Goal: Register for event/course

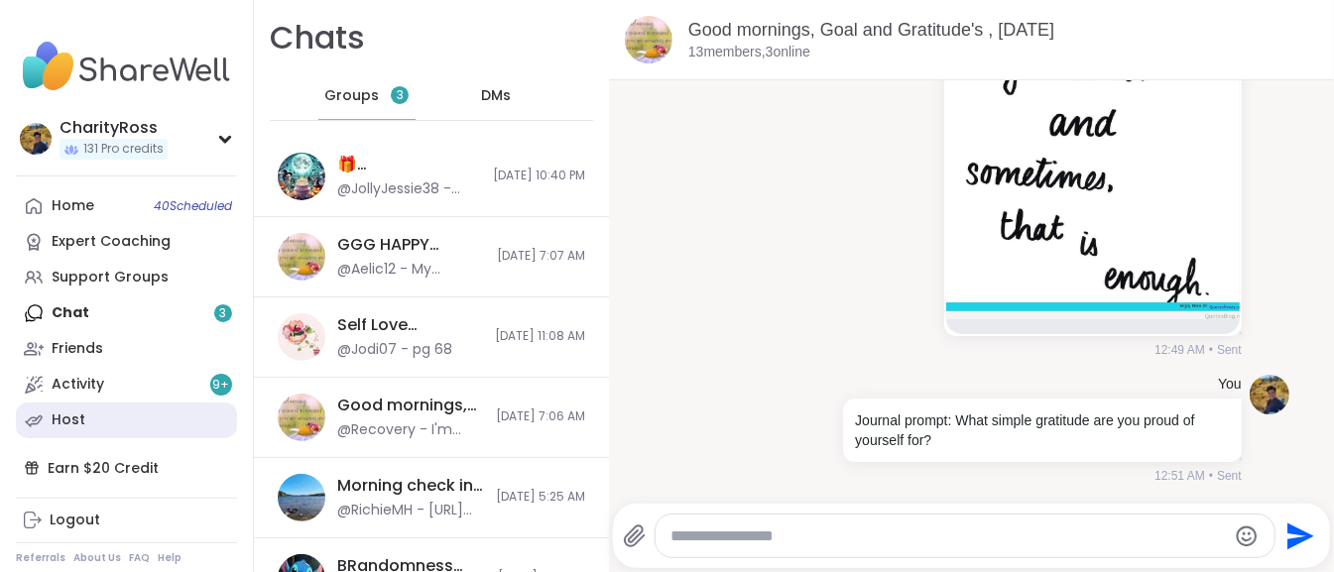
click at [98, 420] on link "Host" at bounding box center [126, 421] width 221 height 36
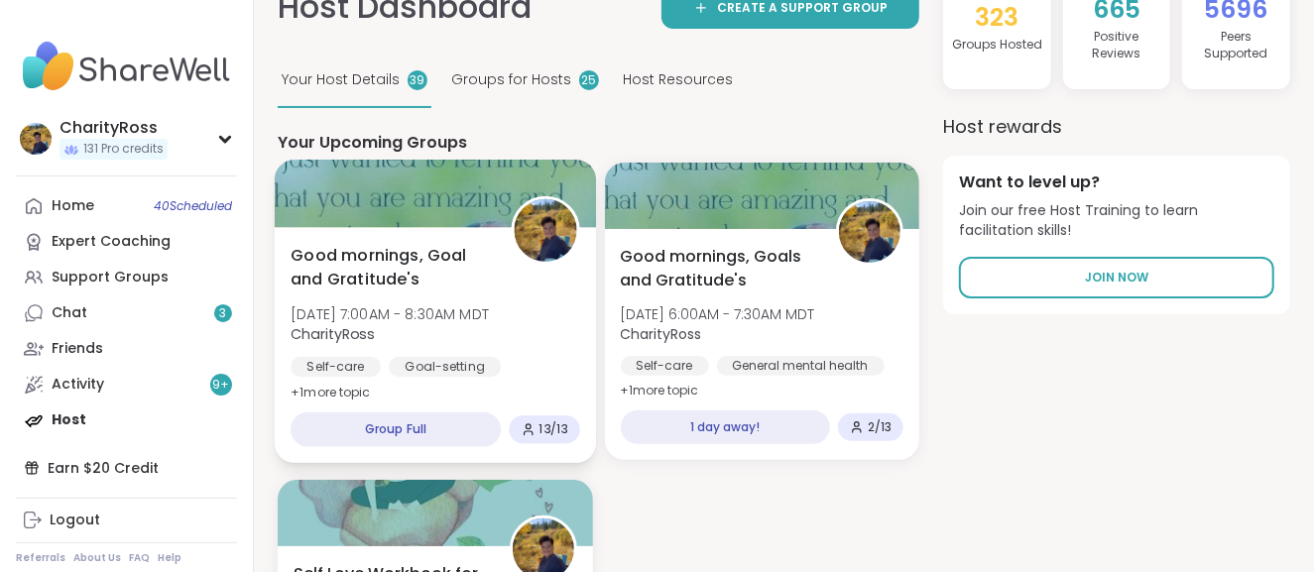
scroll to position [132, 0]
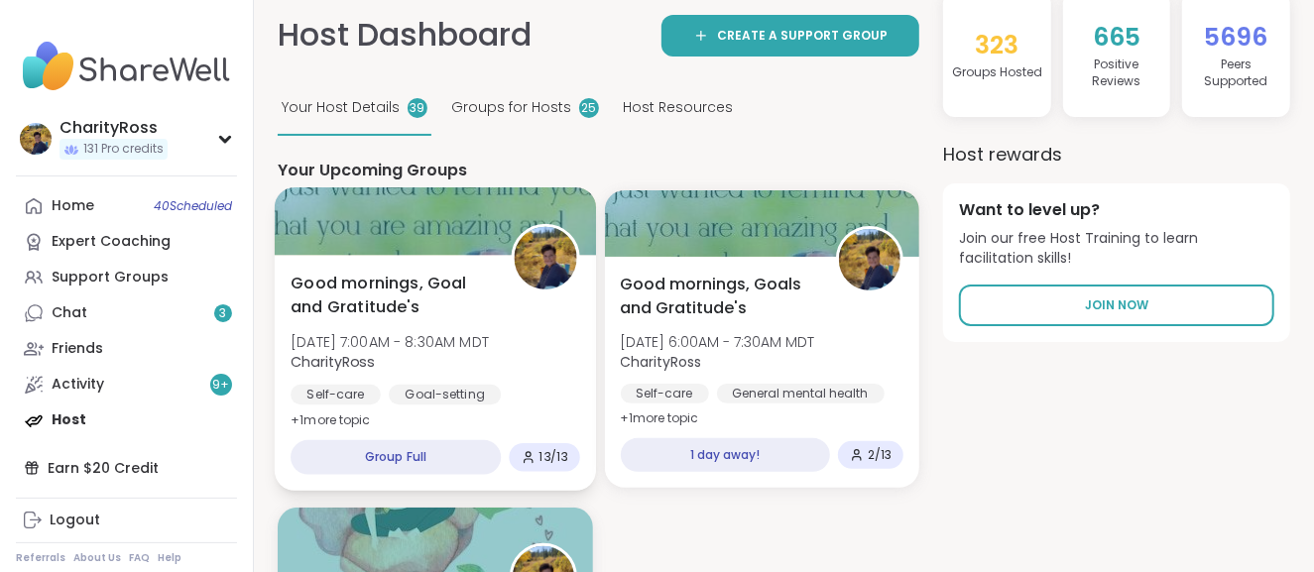
click at [559, 393] on div "Self-care Goal-setting Breathwork" at bounding box center [435, 409] width 289 height 49
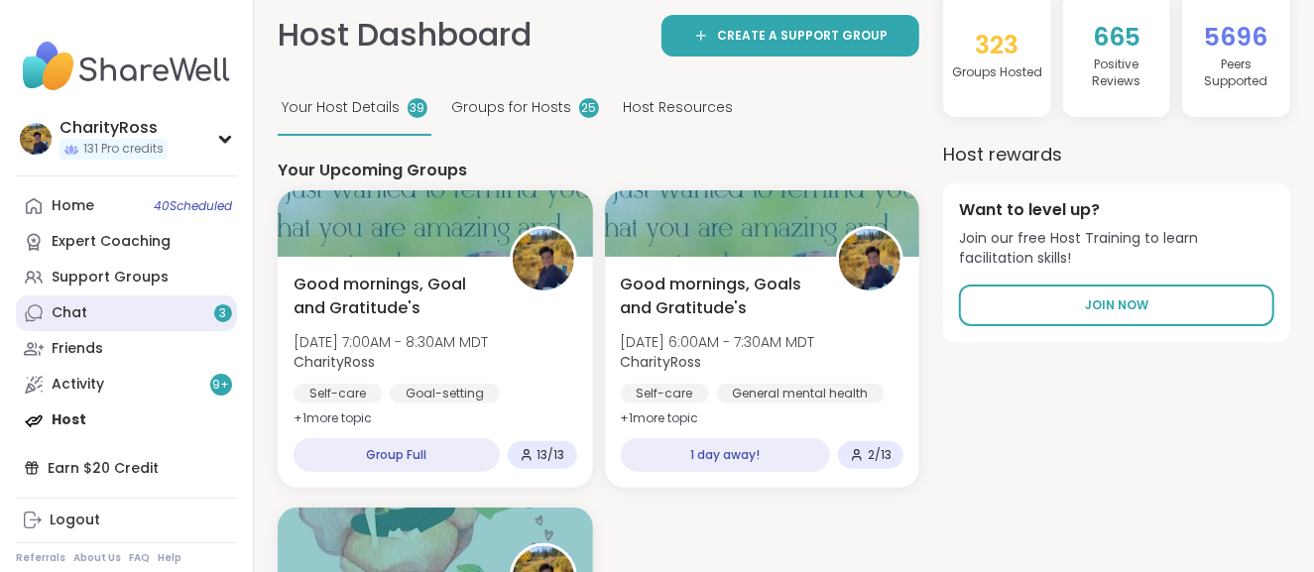
click at [206, 320] on link "Chat 3" at bounding box center [126, 314] width 221 height 36
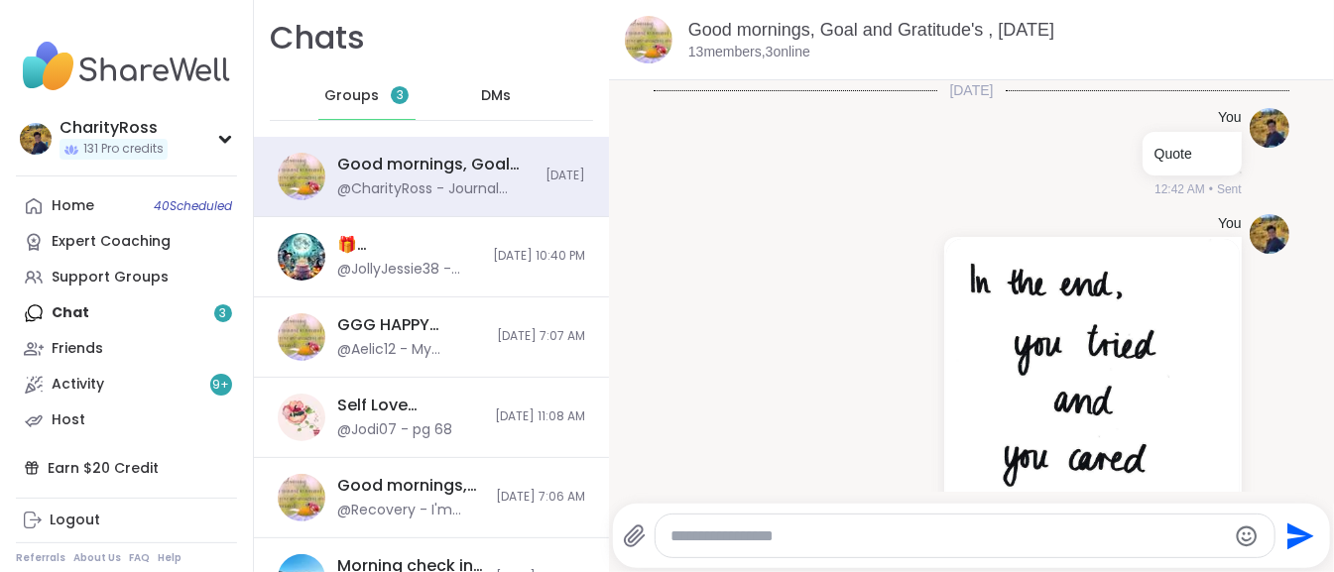
scroll to position [392, 0]
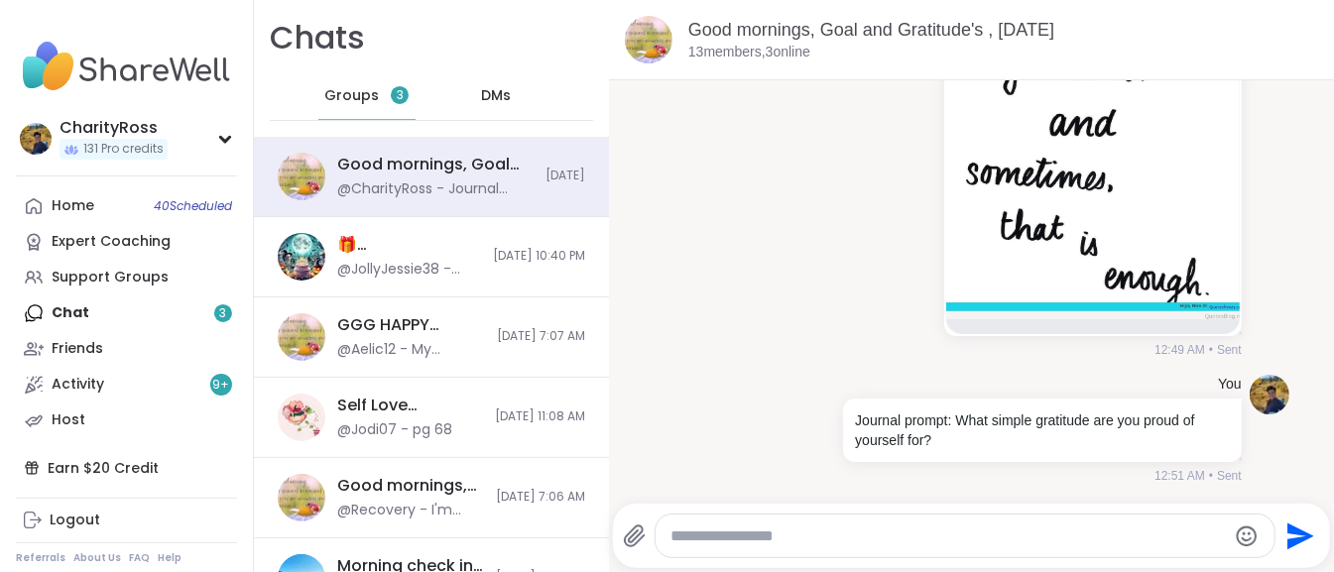
click at [363, 107] on div "Groups 3" at bounding box center [366, 96] width 97 height 48
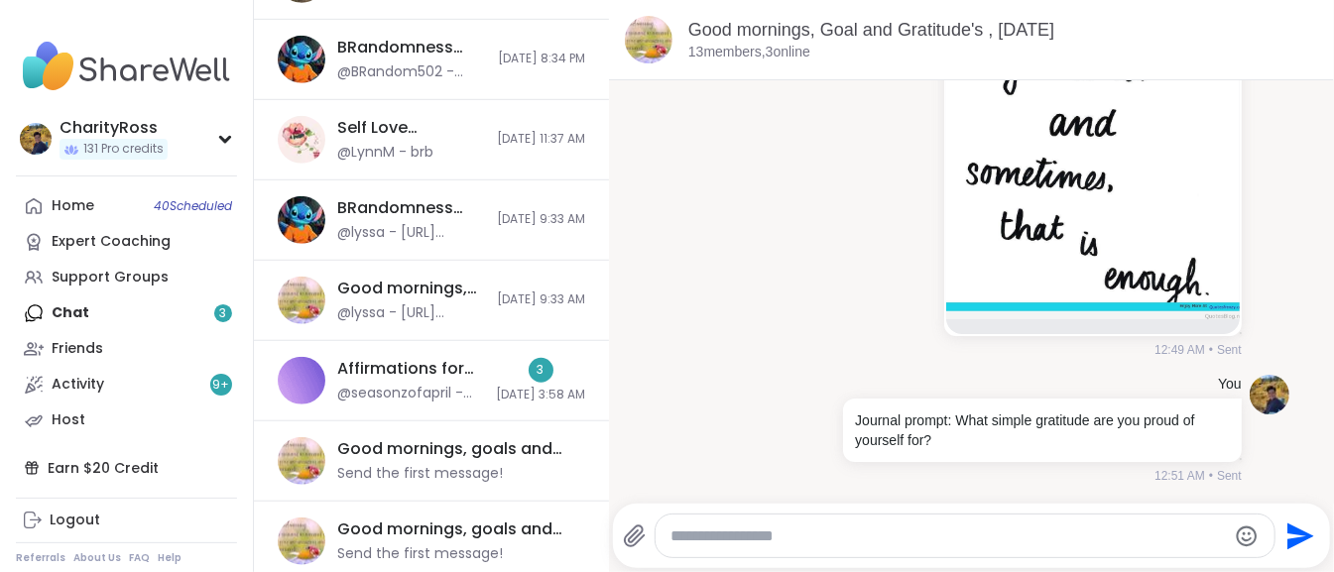
scroll to position [660, 0]
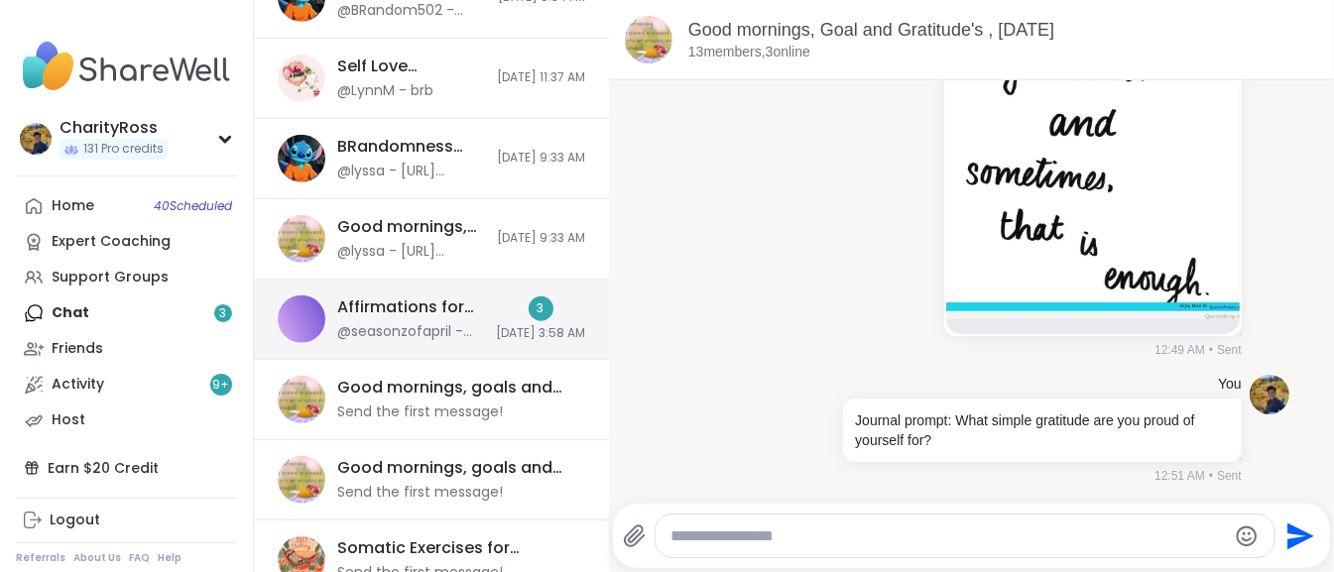
click at [427, 323] on div "@seasonzofapril - Hope that this helps ease you into your day and thank you so …" at bounding box center [410, 332] width 147 height 20
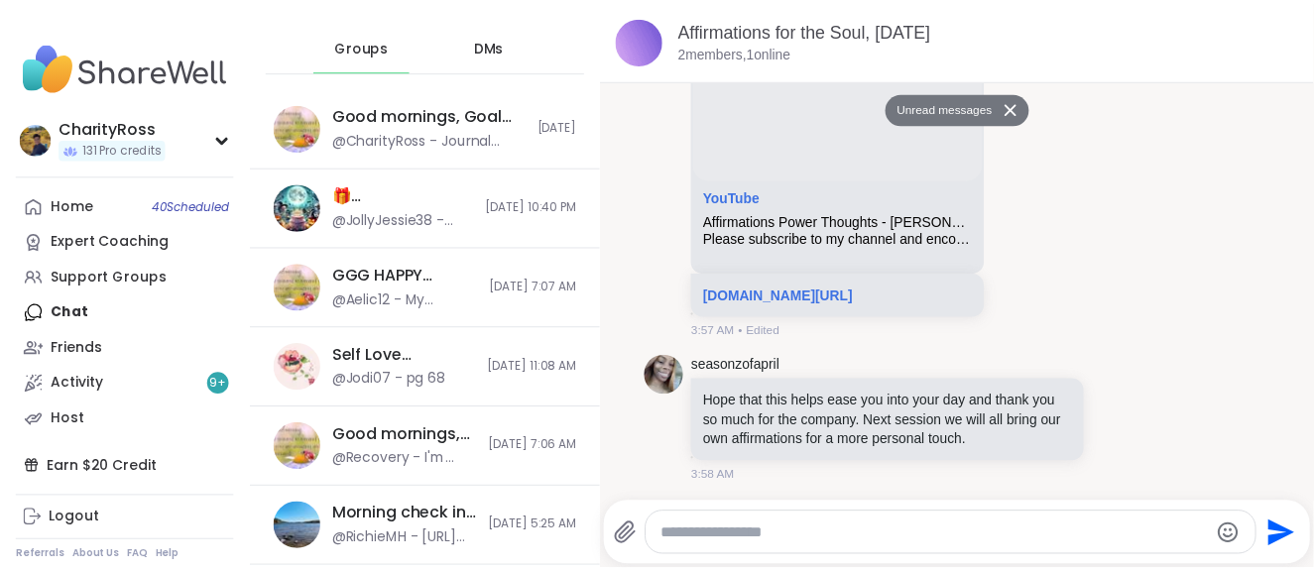
scroll to position [0, 0]
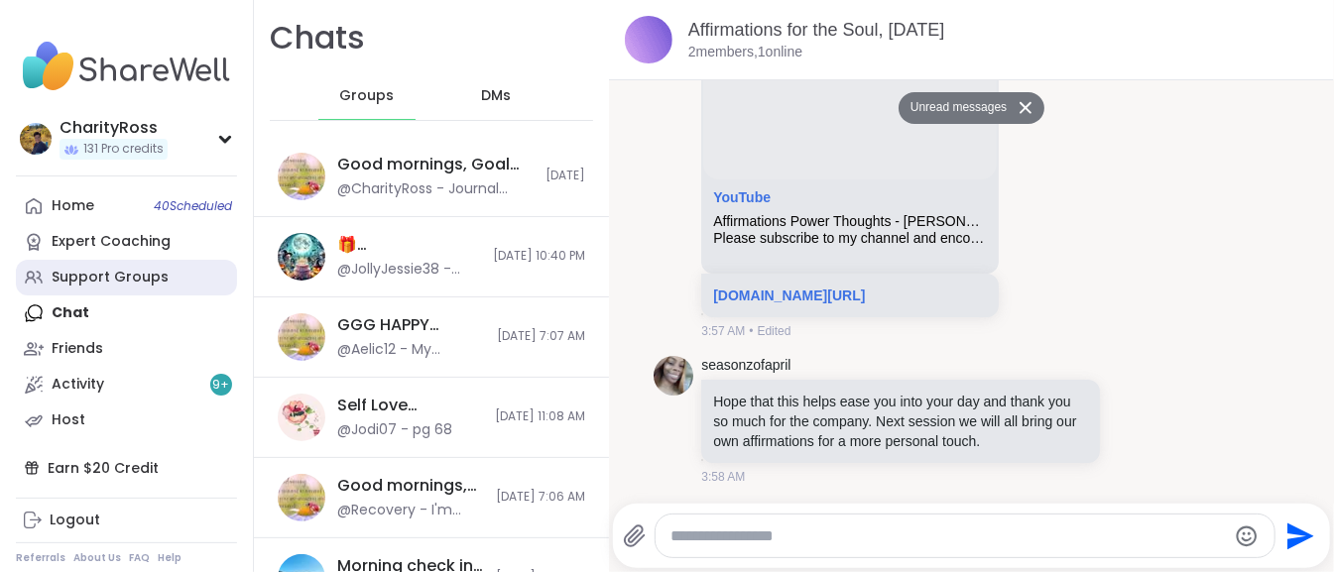
click at [182, 271] on link "Support Groups" at bounding box center [126, 278] width 221 height 36
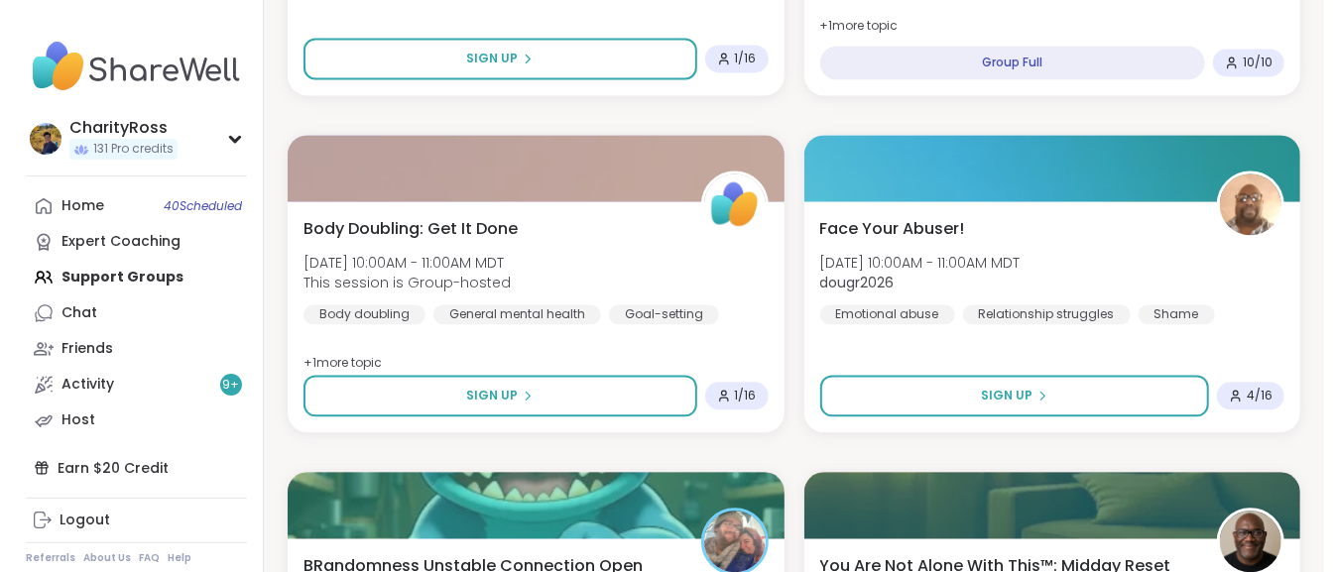
scroll to position [2247, 0]
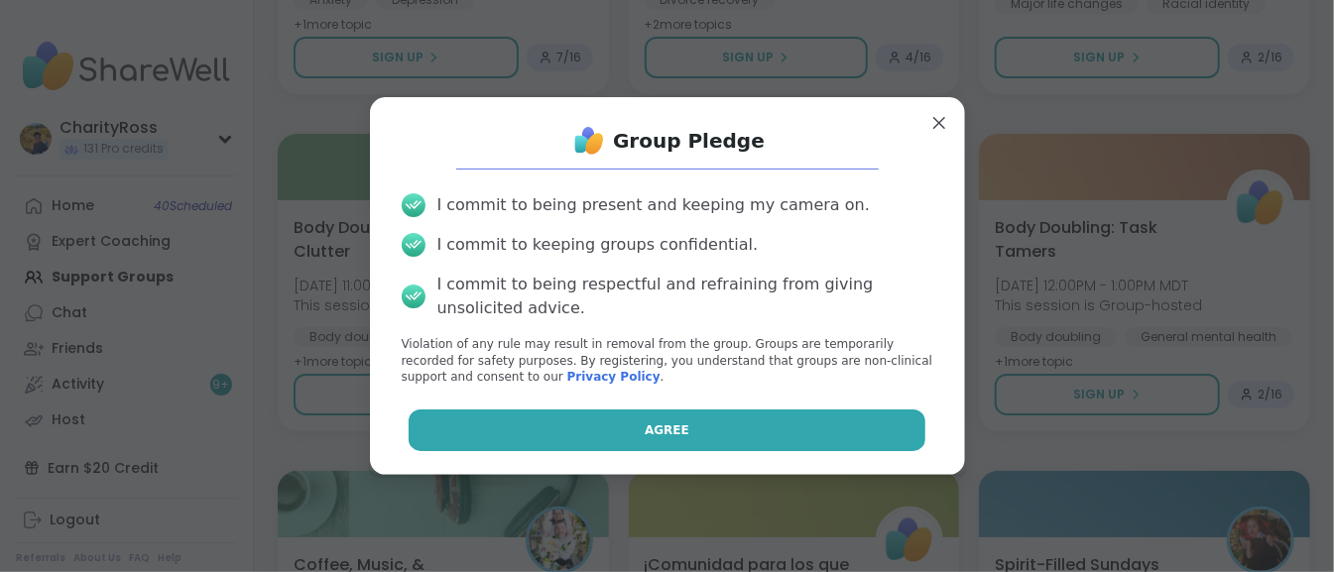
click at [772, 433] on button "Agree" at bounding box center [667, 431] width 517 height 42
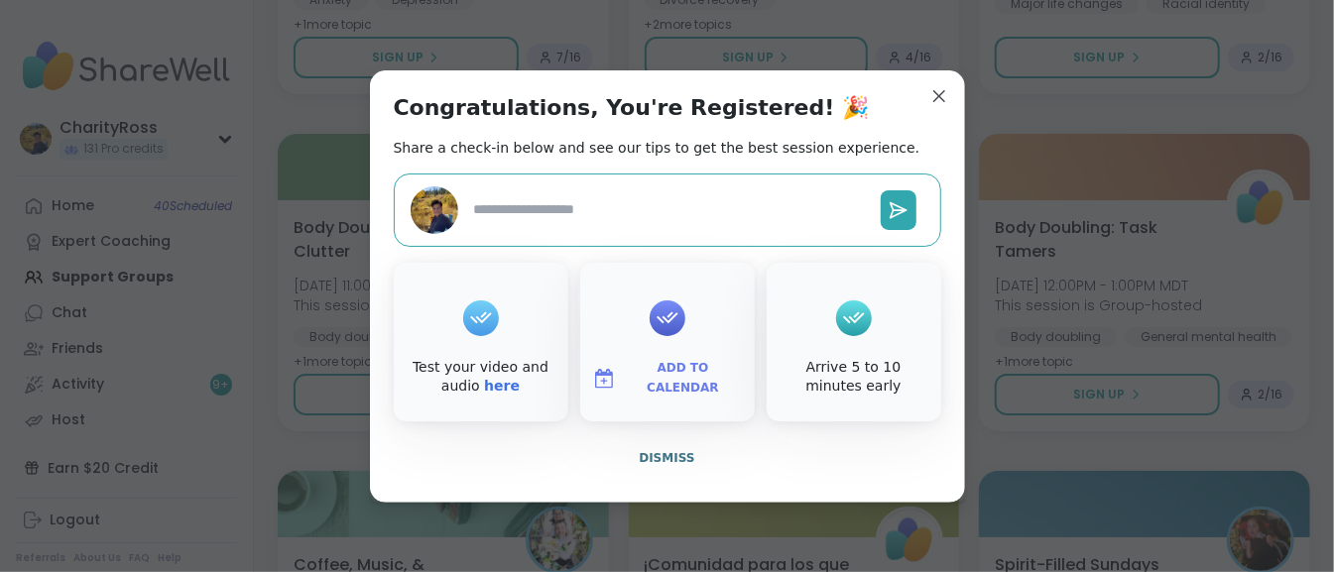
click at [707, 386] on span "Add to Calendar" at bounding box center [683, 378] width 119 height 39
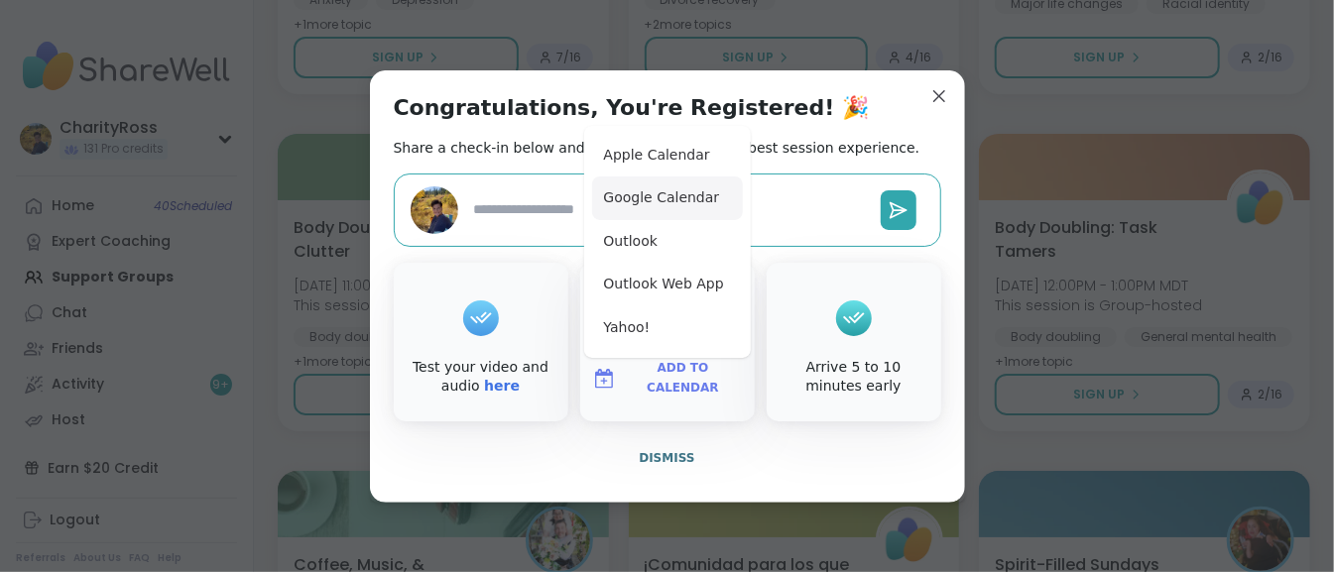
click at [704, 213] on button "Google Calendar" at bounding box center [667, 199] width 151 height 44
click at [678, 456] on span "Dismiss" at bounding box center [667, 458] width 56 height 14
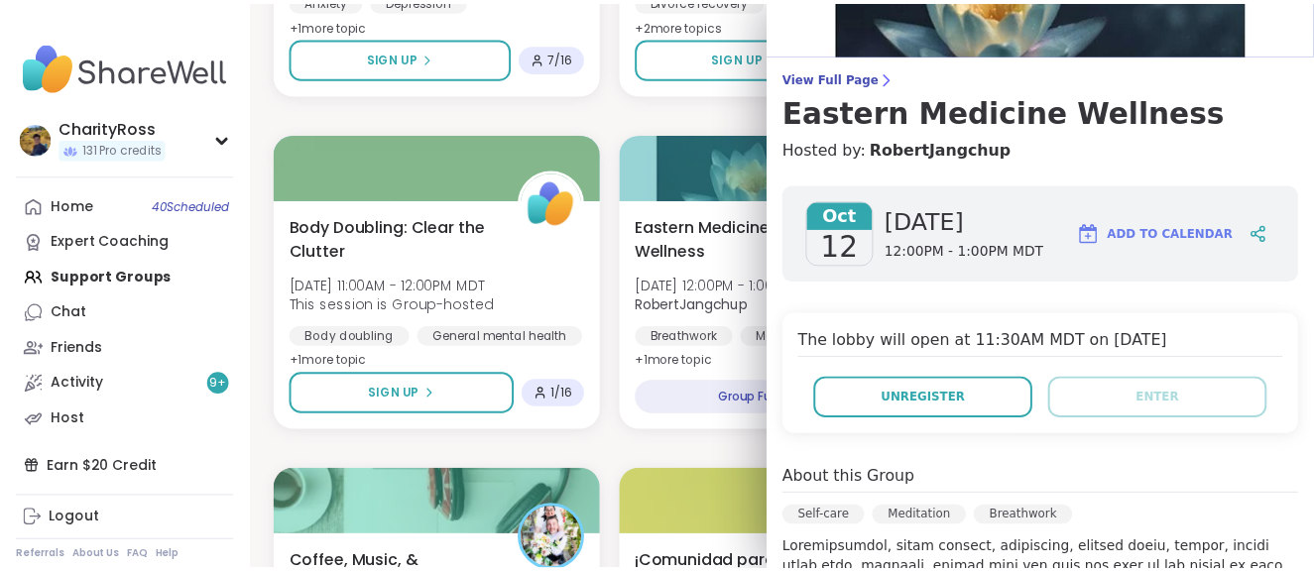
scroll to position [0, 0]
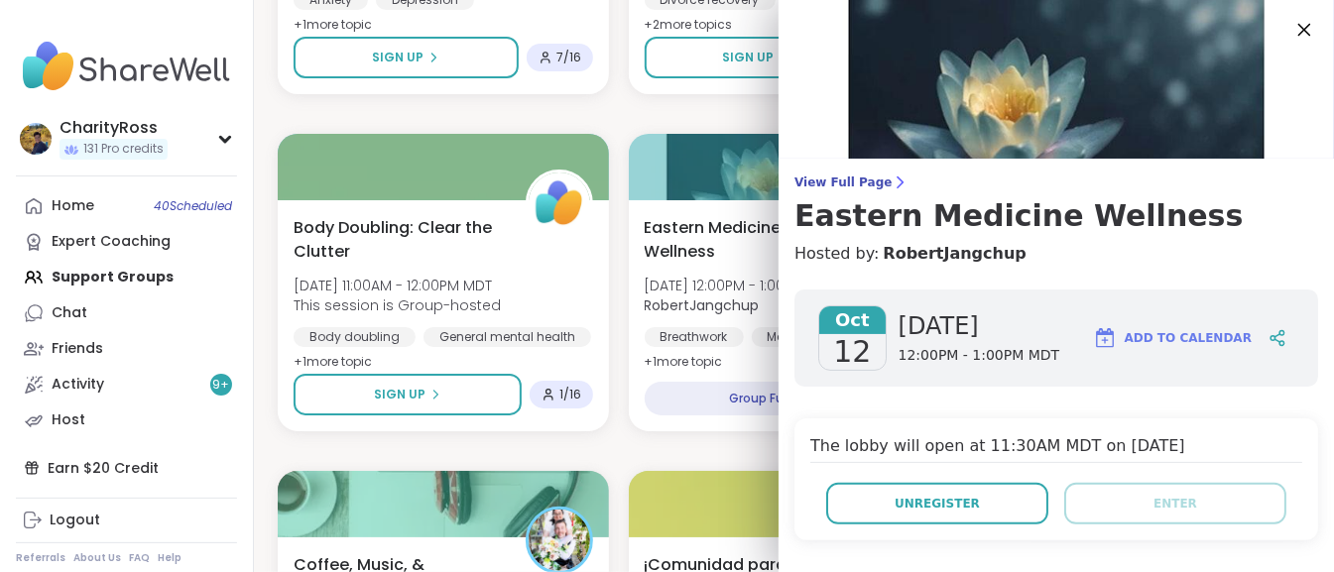
click at [1291, 40] on icon at bounding box center [1303, 29] width 25 height 25
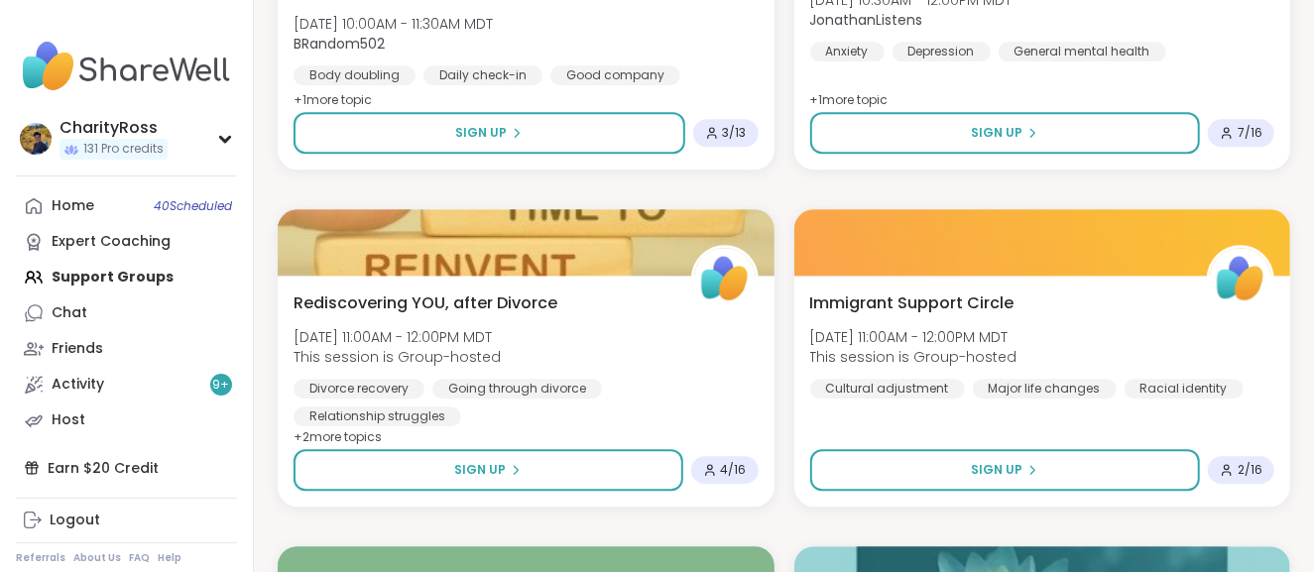
scroll to position [2908, 0]
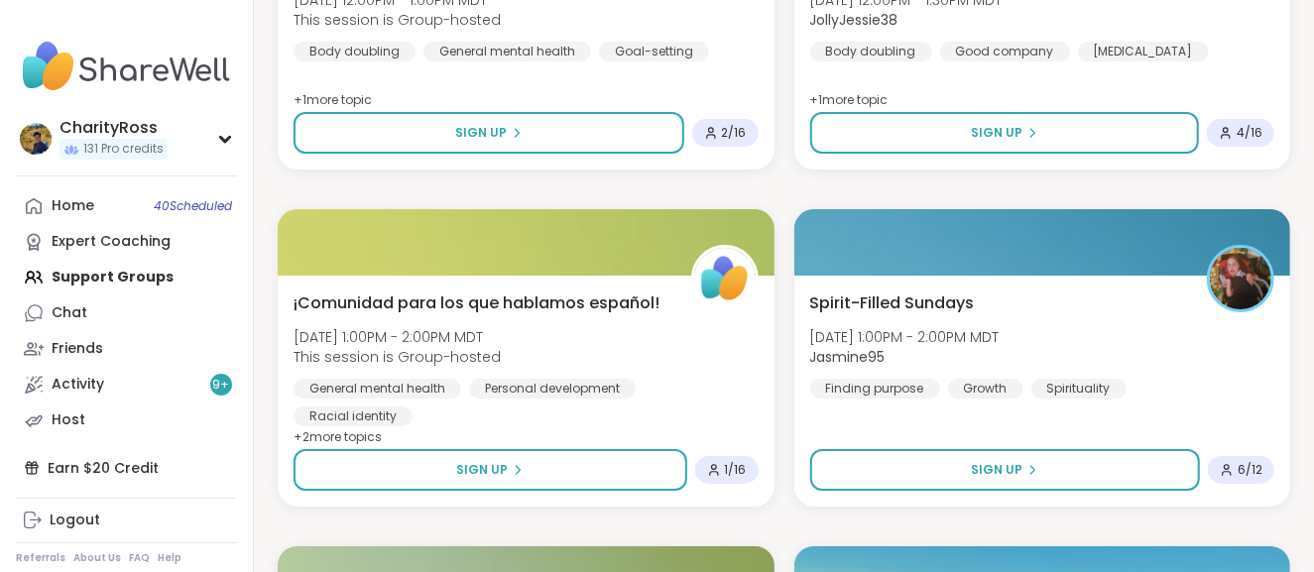
scroll to position [3870, 0]
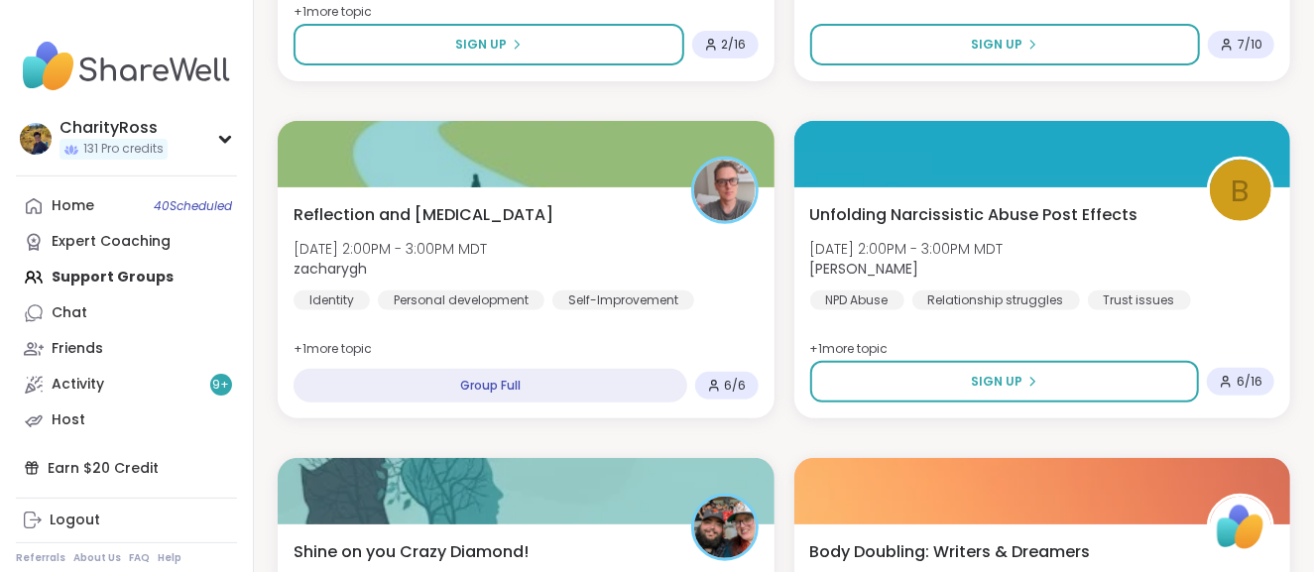
scroll to position [4664, 0]
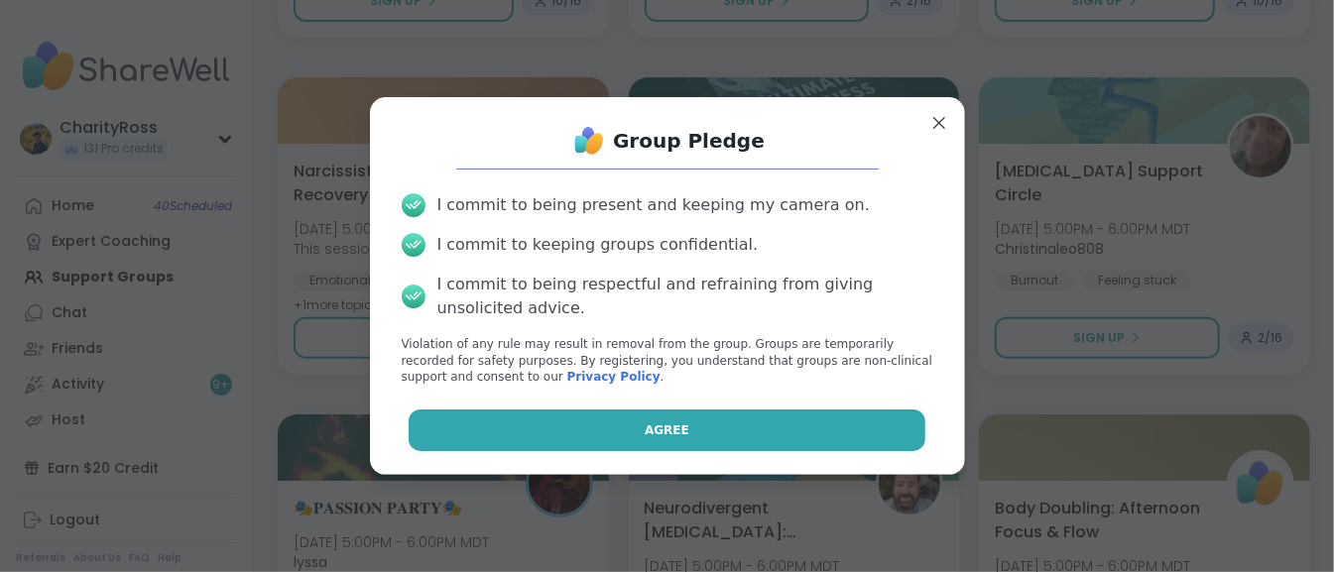
click at [881, 428] on button "Agree" at bounding box center [667, 431] width 517 height 42
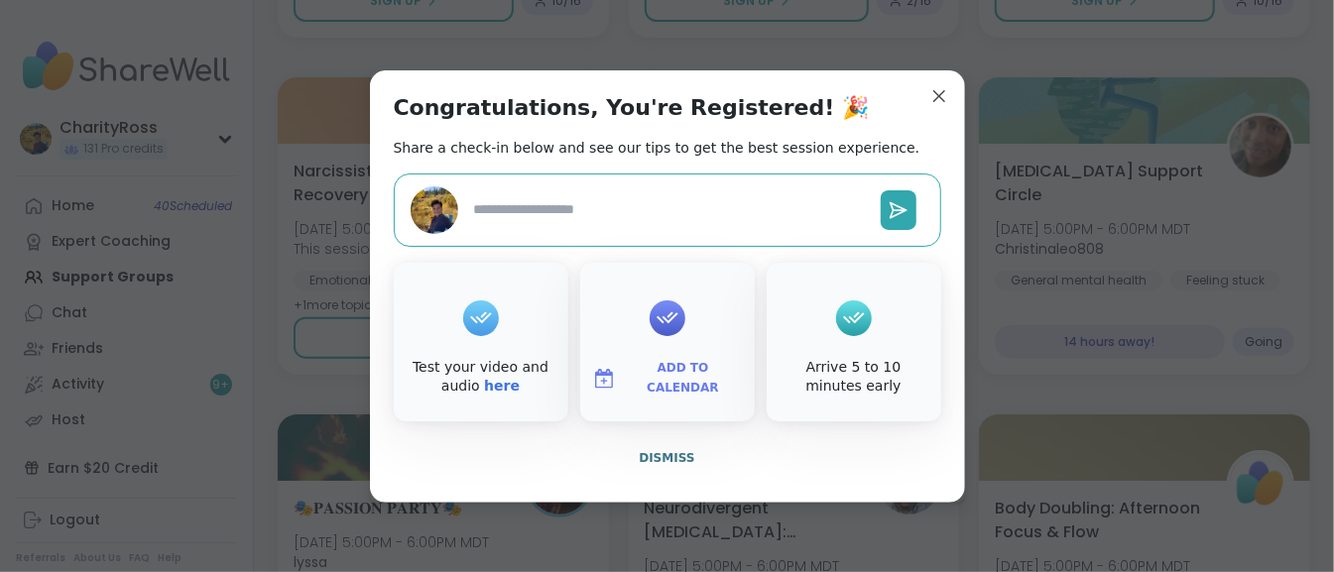
click at [666, 374] on span "Add to Calendar" at bounding box center [683, 378] width 119 height 39
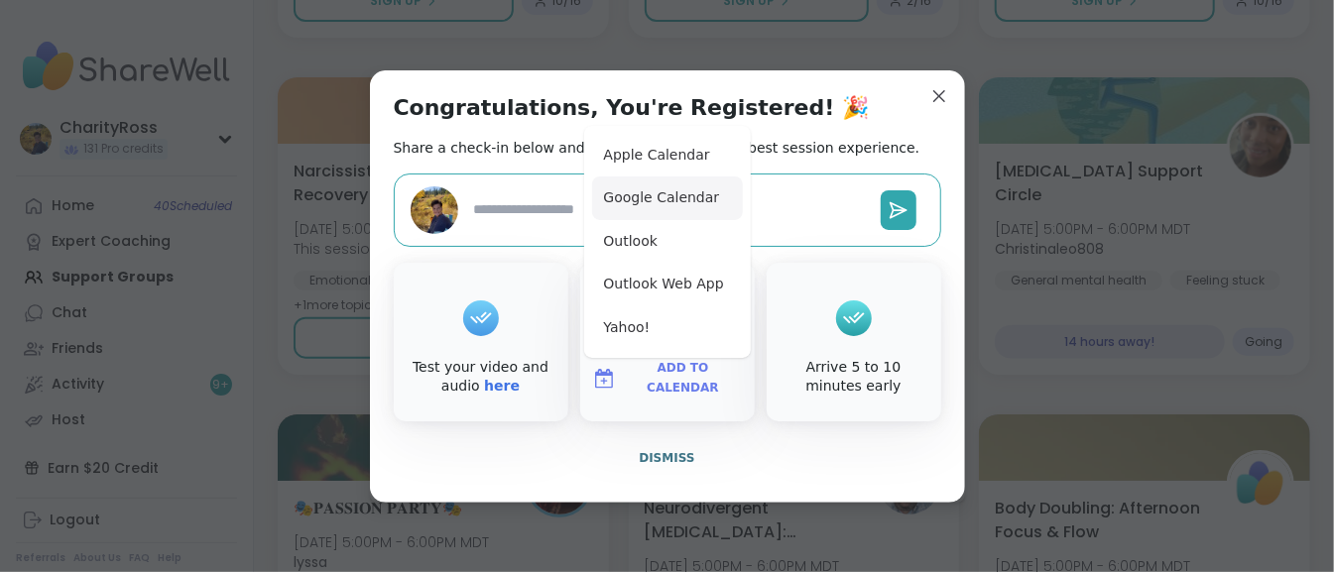
click at [690, 204] on button "Google Calendar" at bounding box center [667, 199] width 151 height 44
click at [659, 464] on span "Dismiss" at bounding box center [667, 458] width 56 height 14
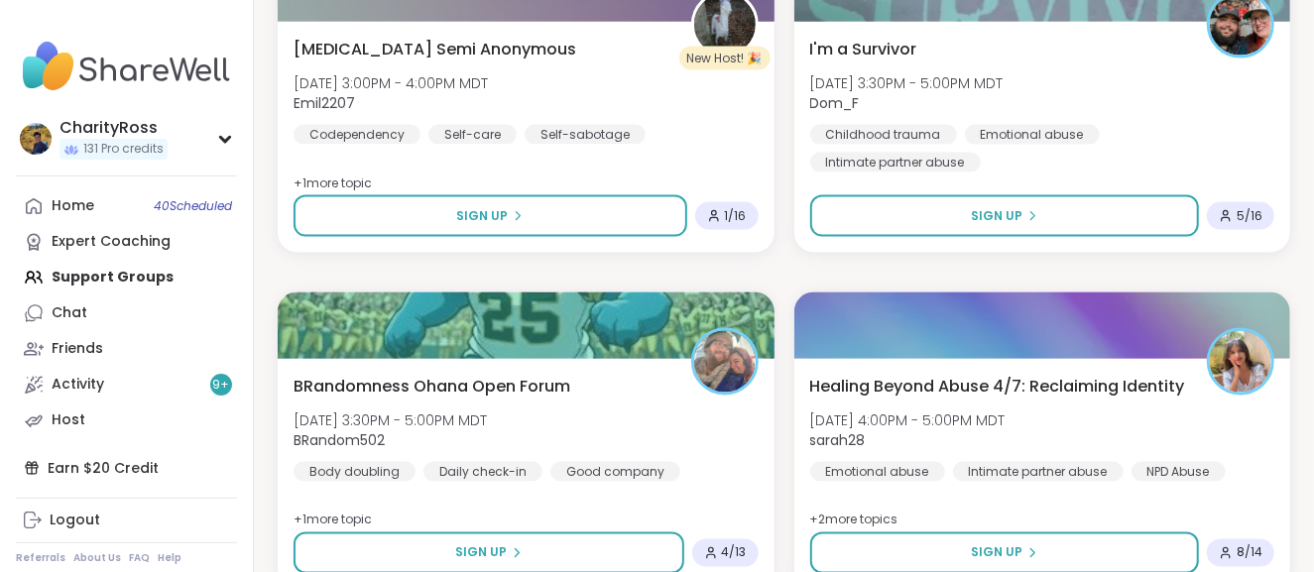
scroll to position [5854, 0]
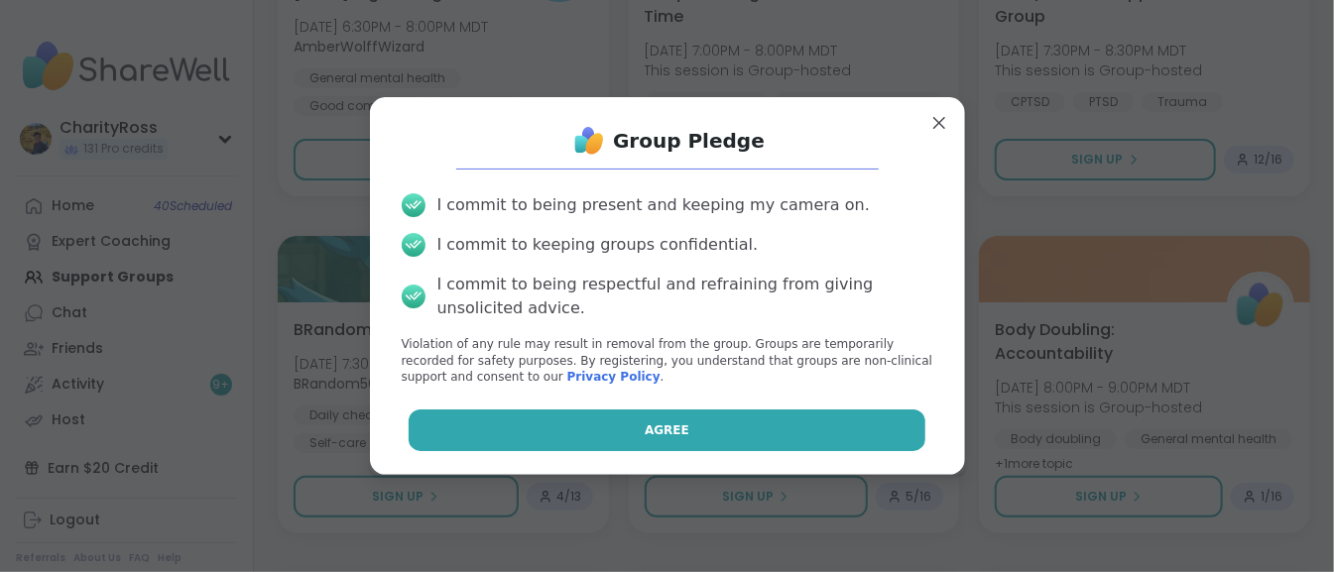
click at [521, 440] on button "Agree" at bounding box center [667, 431] width 517 height 42
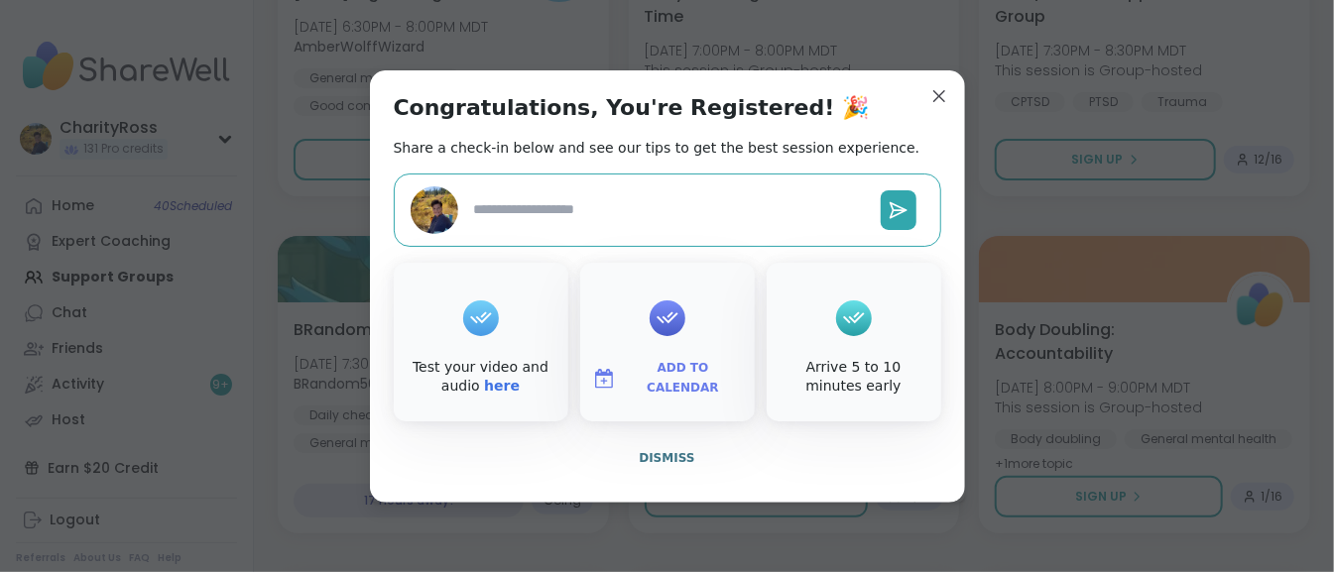
click at [651, 378] on span "Add to Calendar" at bounding box center [683, 378] width 119 height 39
type textarea "*"
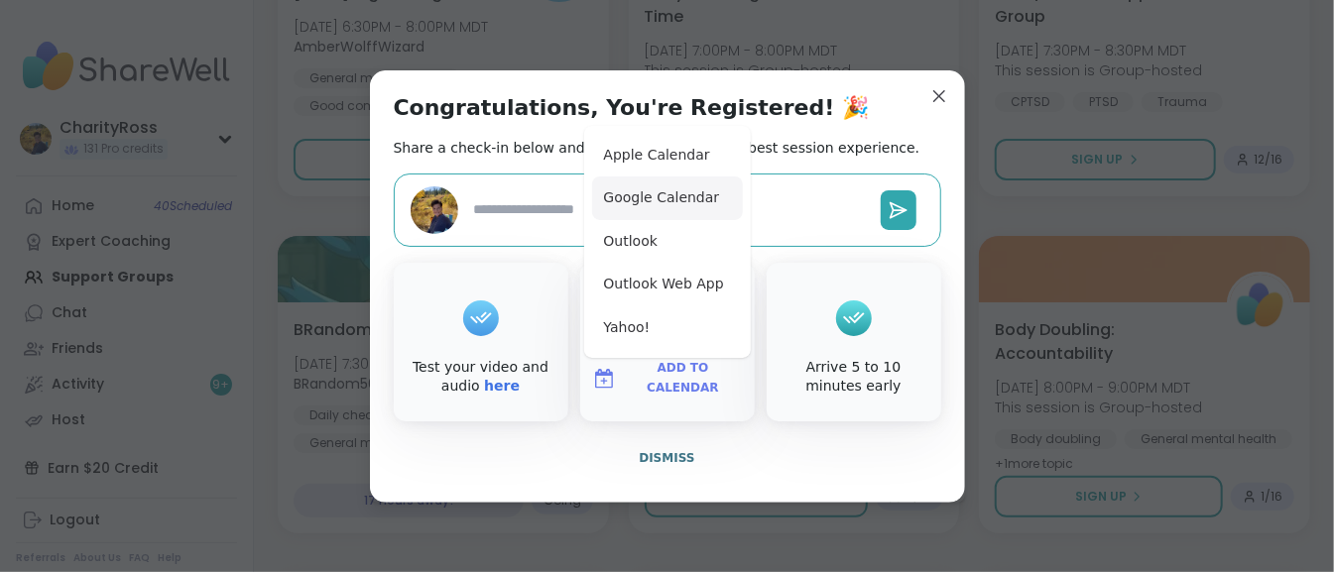
click at [701, 211] on button "Google Calendar" at bounding box center [667, 199] width 151 height 44
click at [656, 457] on span "Dismiss" at bounding box center [667, 458] width 56 height 14
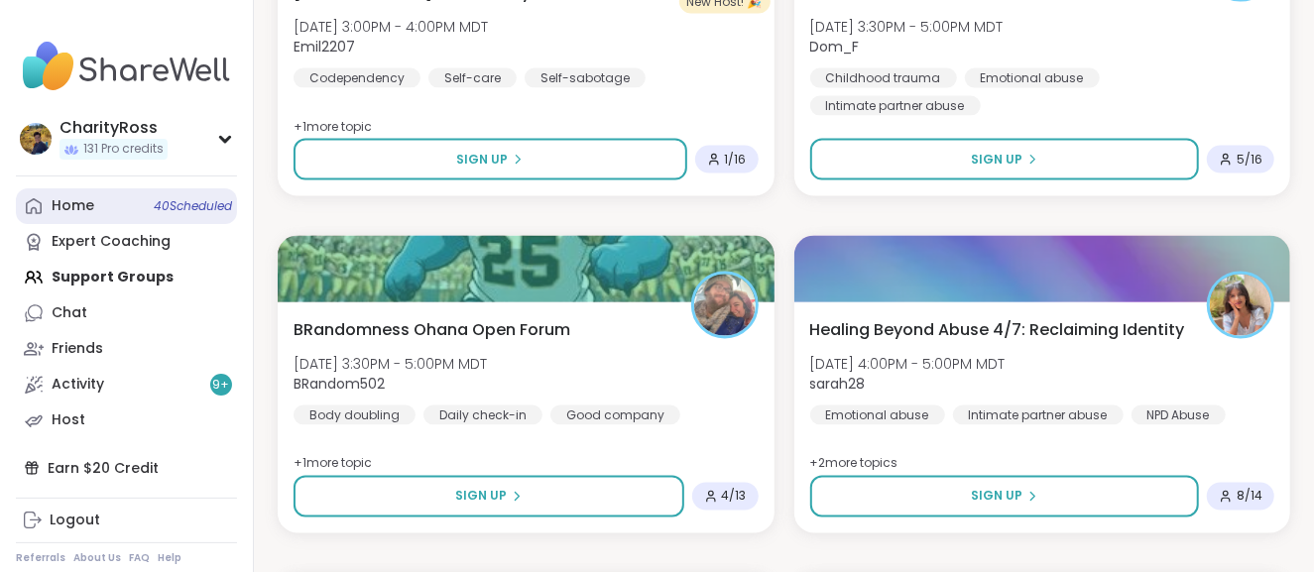
click at [162, 214] on link "Home 40 Scheduled" at bounding box center [126, 206] width 221 height 36
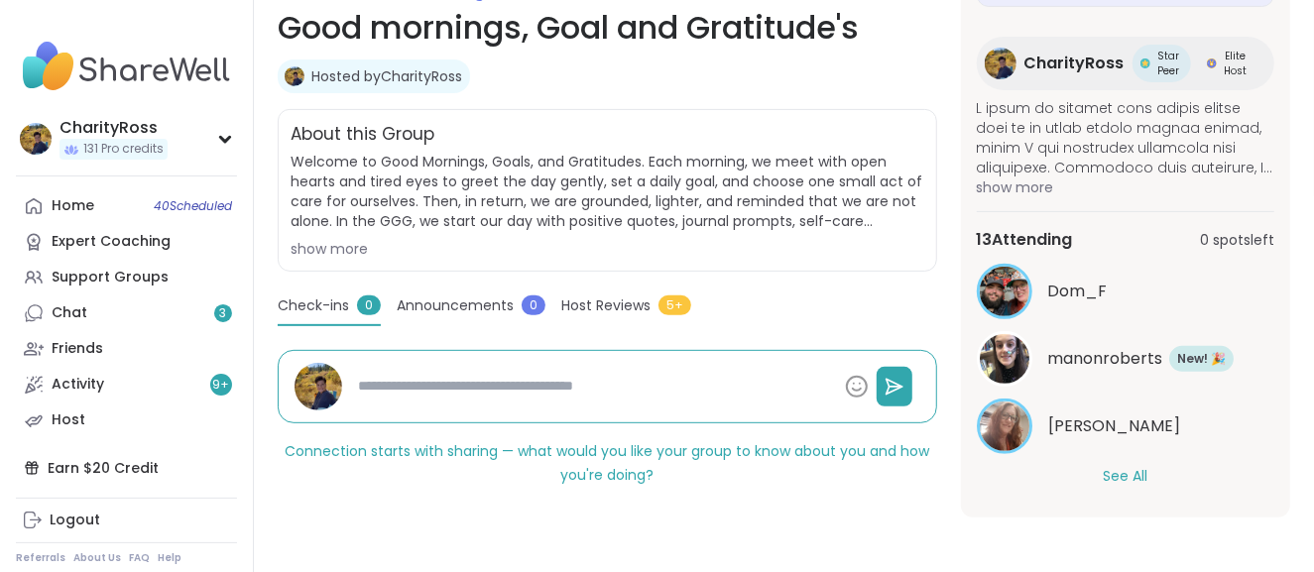
click at [1118, 477] on button "See All" at bounding box center [1125, 476] width 45 height 21
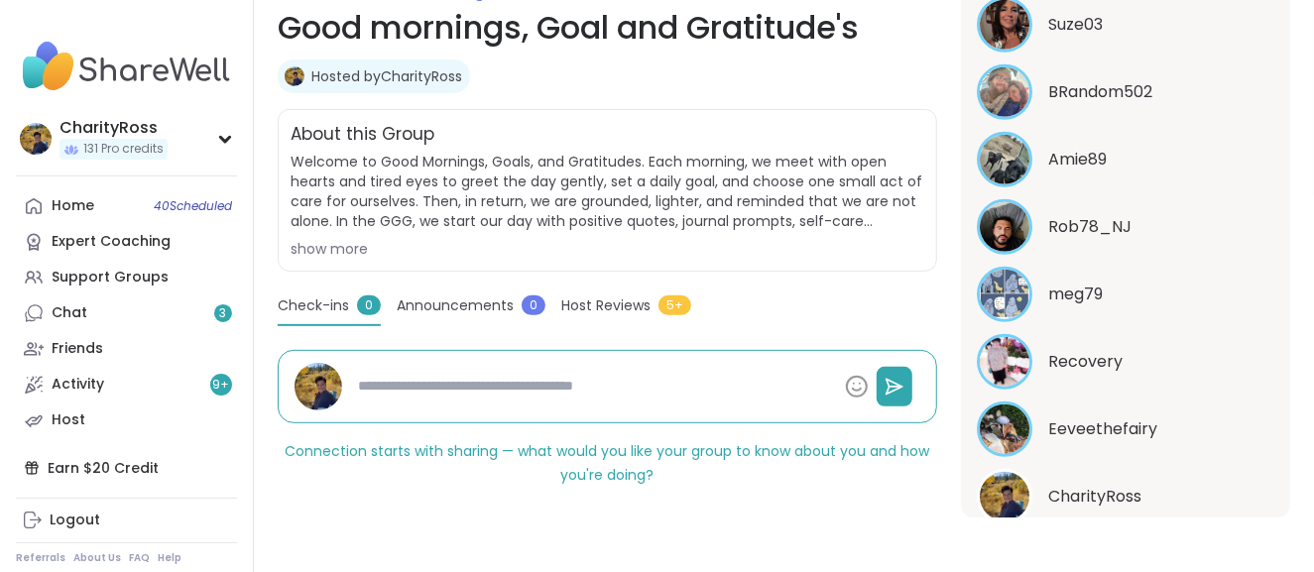
scroll to position [936, 0]
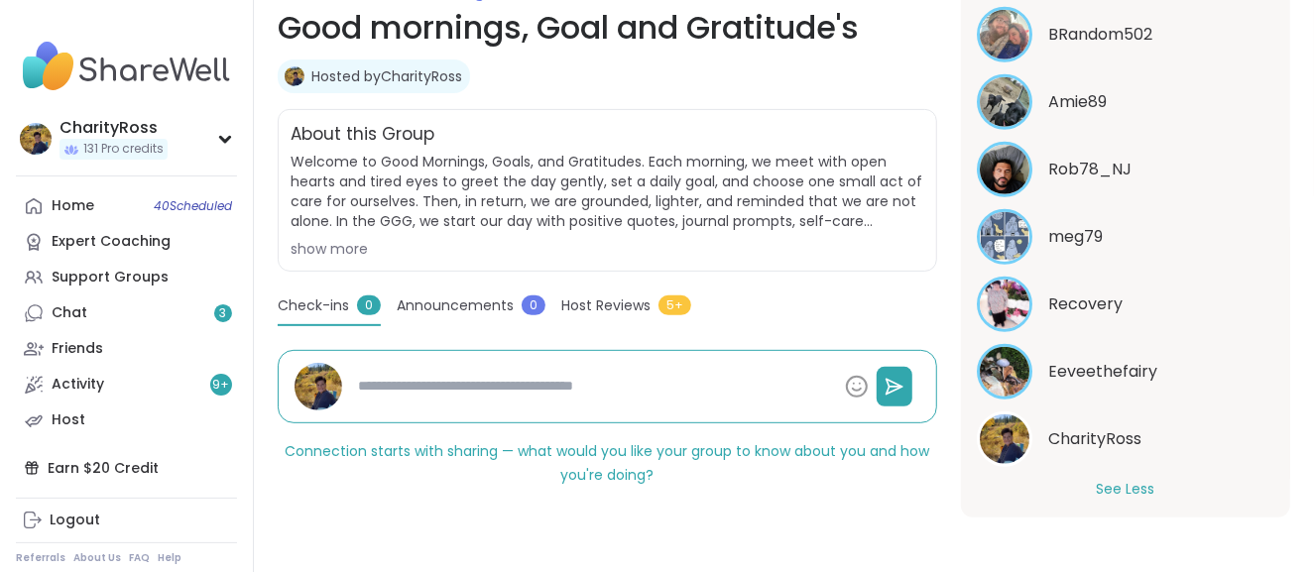
type textarea "*"
